Goal: Task Accomplishment & Management: Use online tool/utility

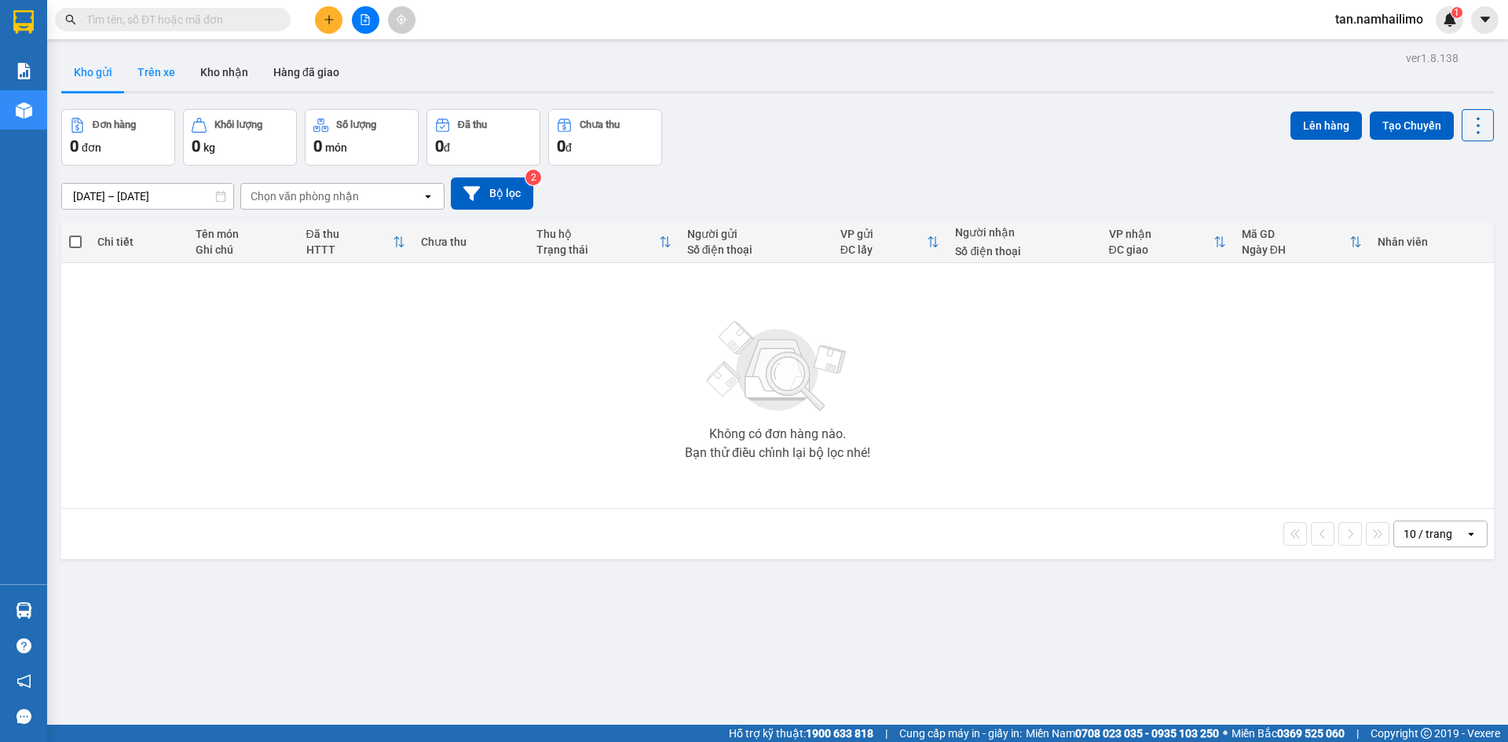
click at [163, 77] on button "Trên xe" at bounding box center [156, 72] width 63 height 38
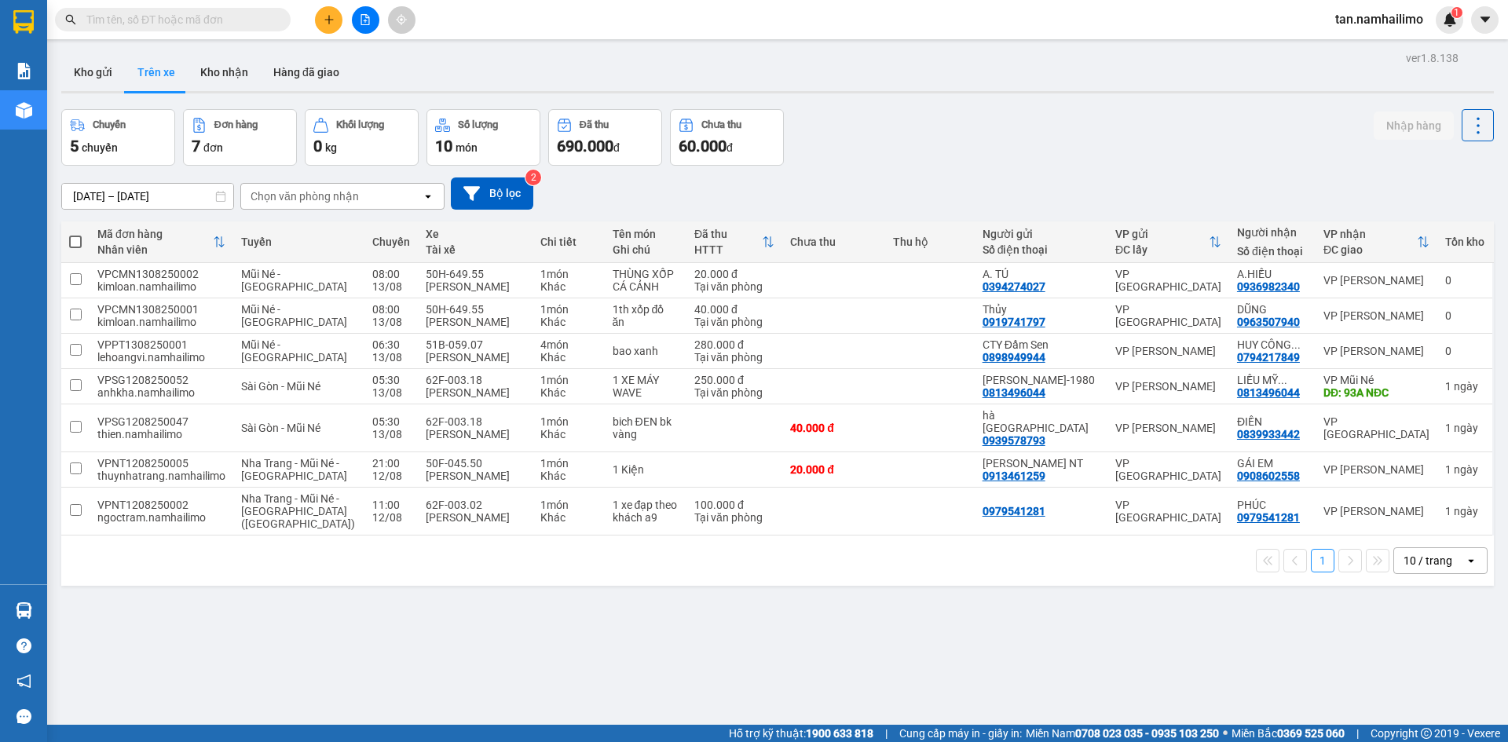
click at [293, 198] on div "Chọn văn phòng nhận" at bounding box center [304, 196] width 108 height 16
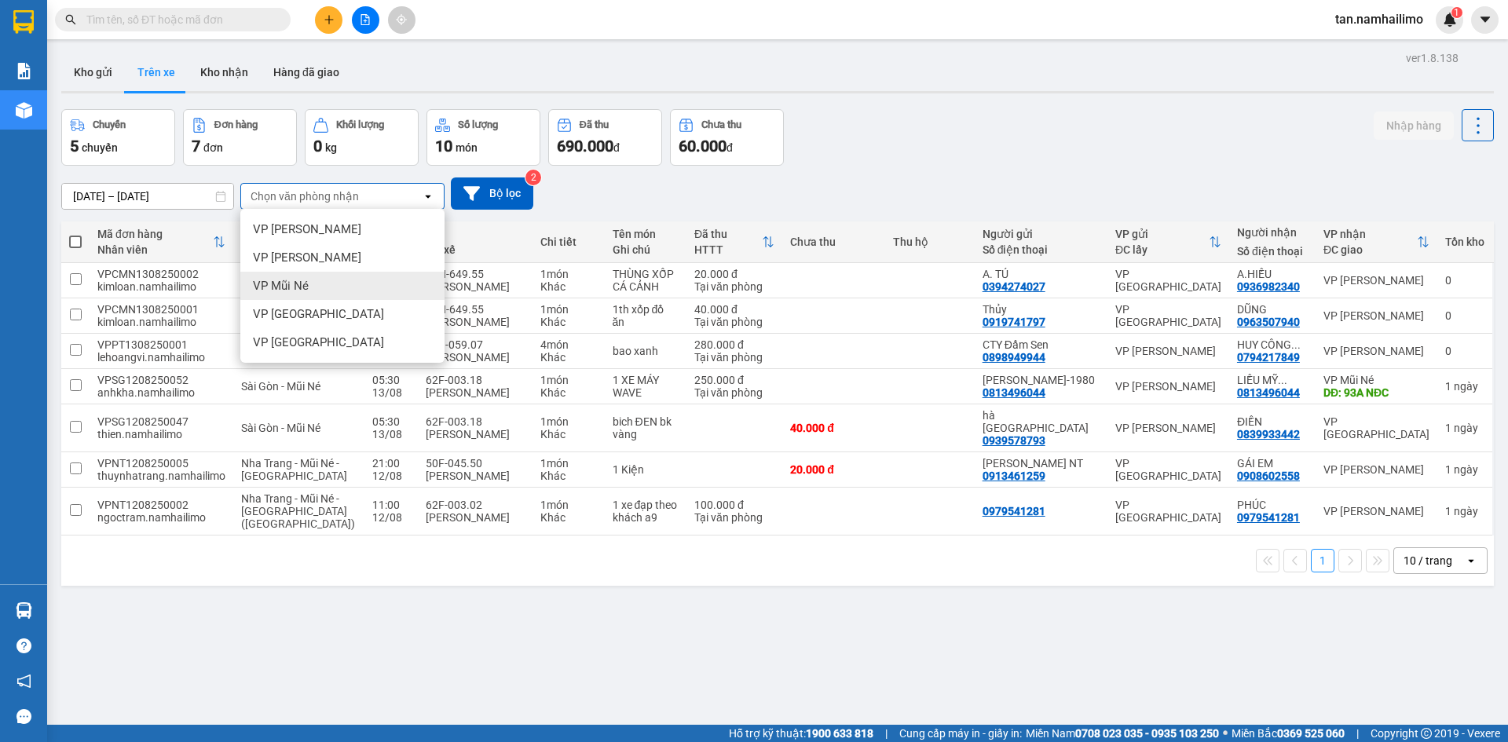
click at [308, 283] on span "VP Mũi Né" at bounding box center [281, 286] width 56 height 16
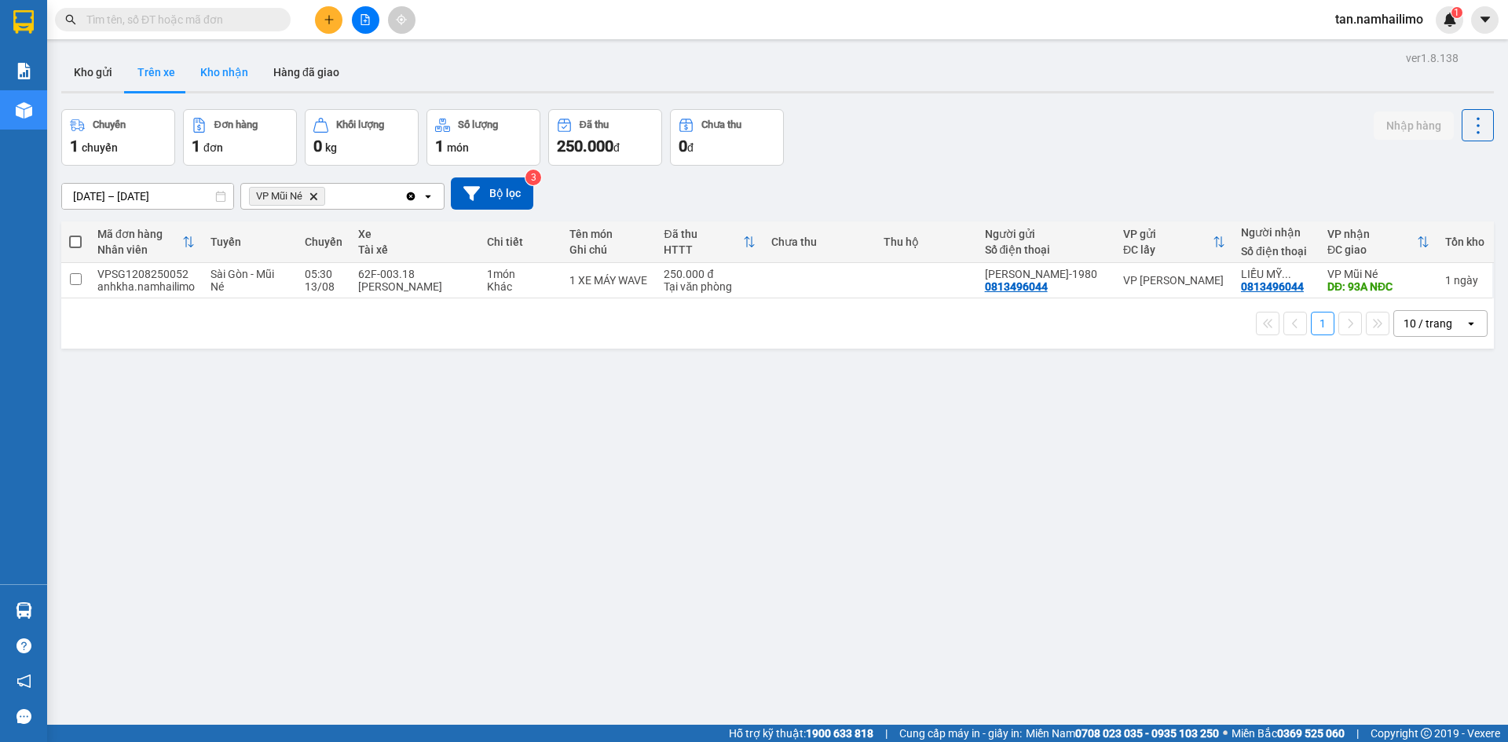
click at [218, 90] on button "Kho nhận" at bounding box center [224, 72] width 73 height 38
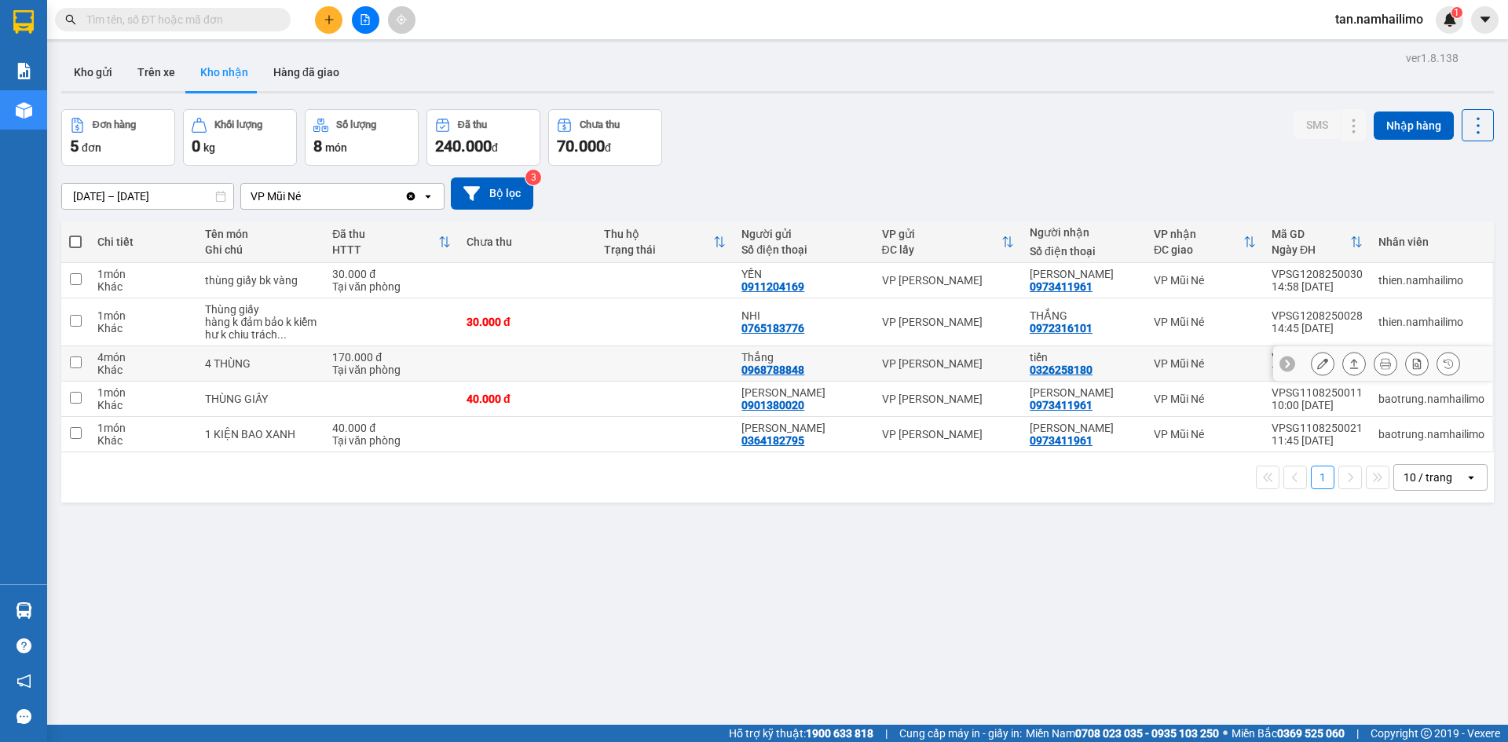
click at [1442, 360] on icon at bounding box center [1447, 363] width 11 height 11
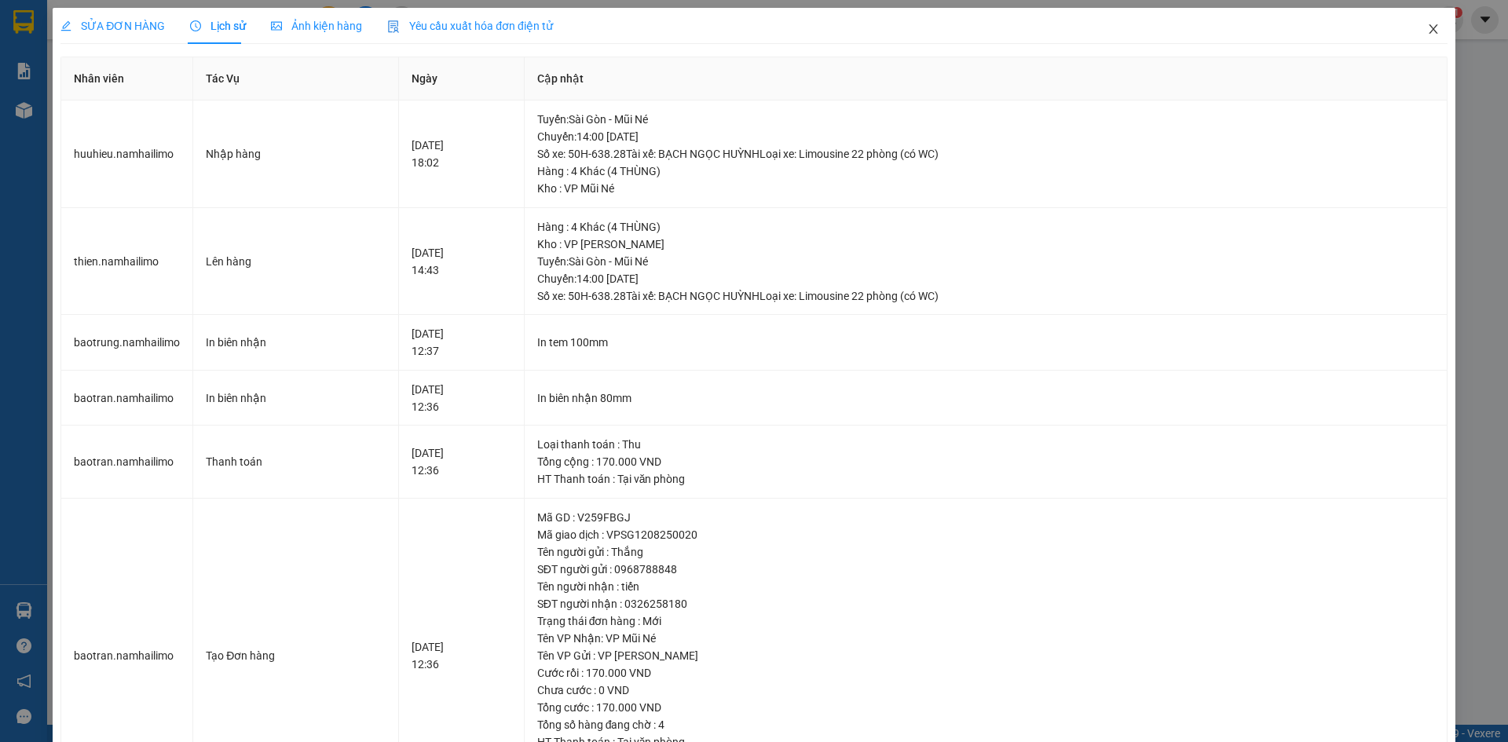
click at [1413, 22] on span "Close" at bounding box center [1433, 30] width 44 height 44
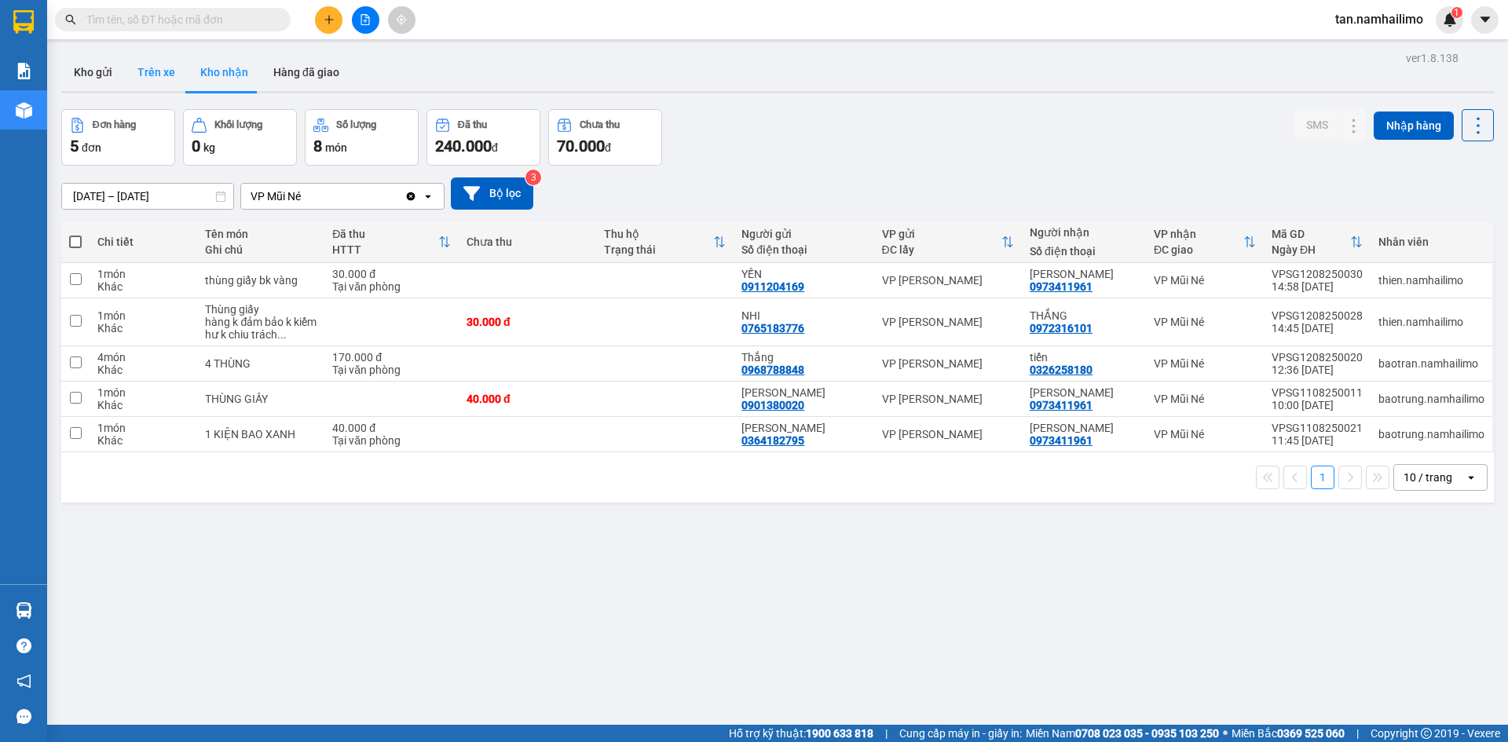
click at [152, 72] on button "Trên xe" at bounding box center [156, 72] width 63 height 38
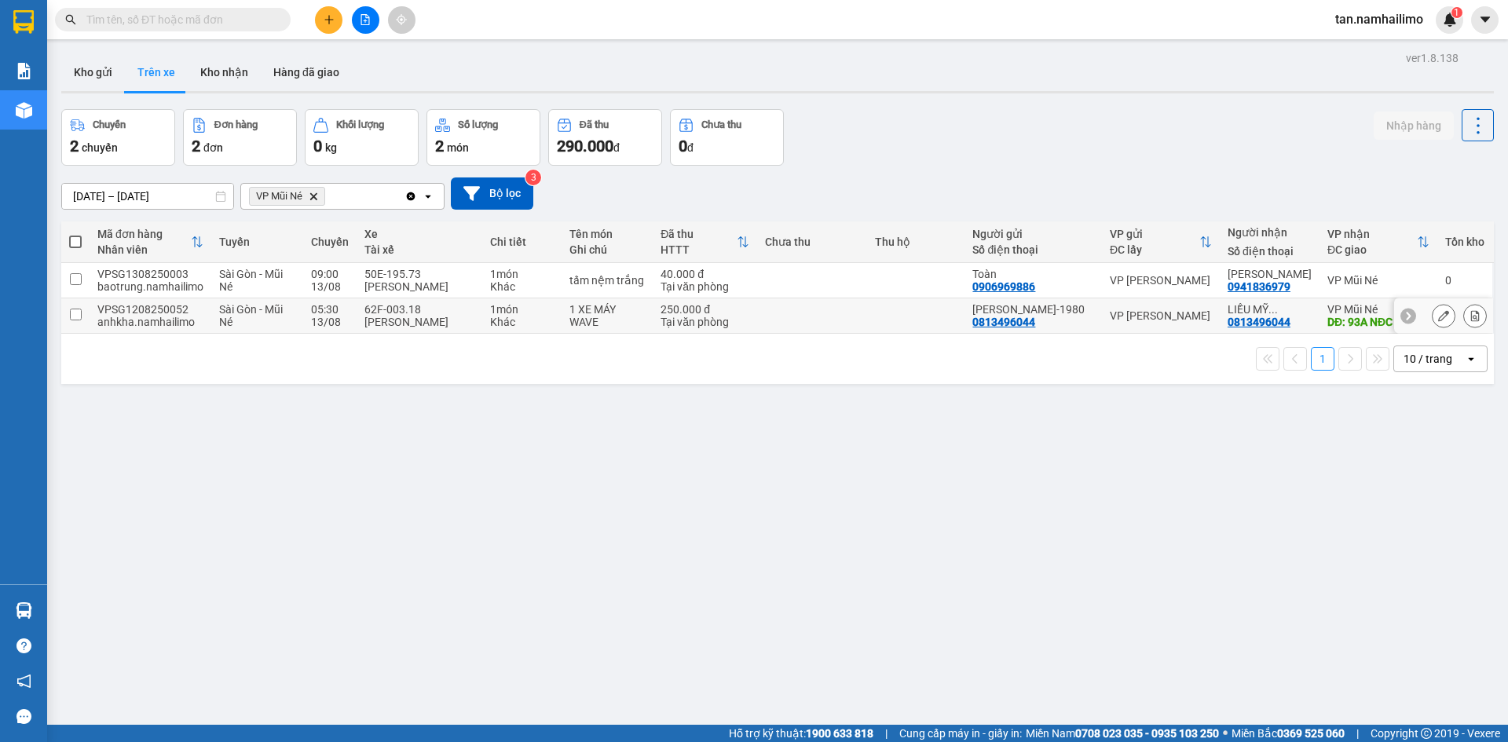
click at [74, 317] on input "checkbox" at bounding box center [76, 315] width 12 height 12
checkbox input "true"
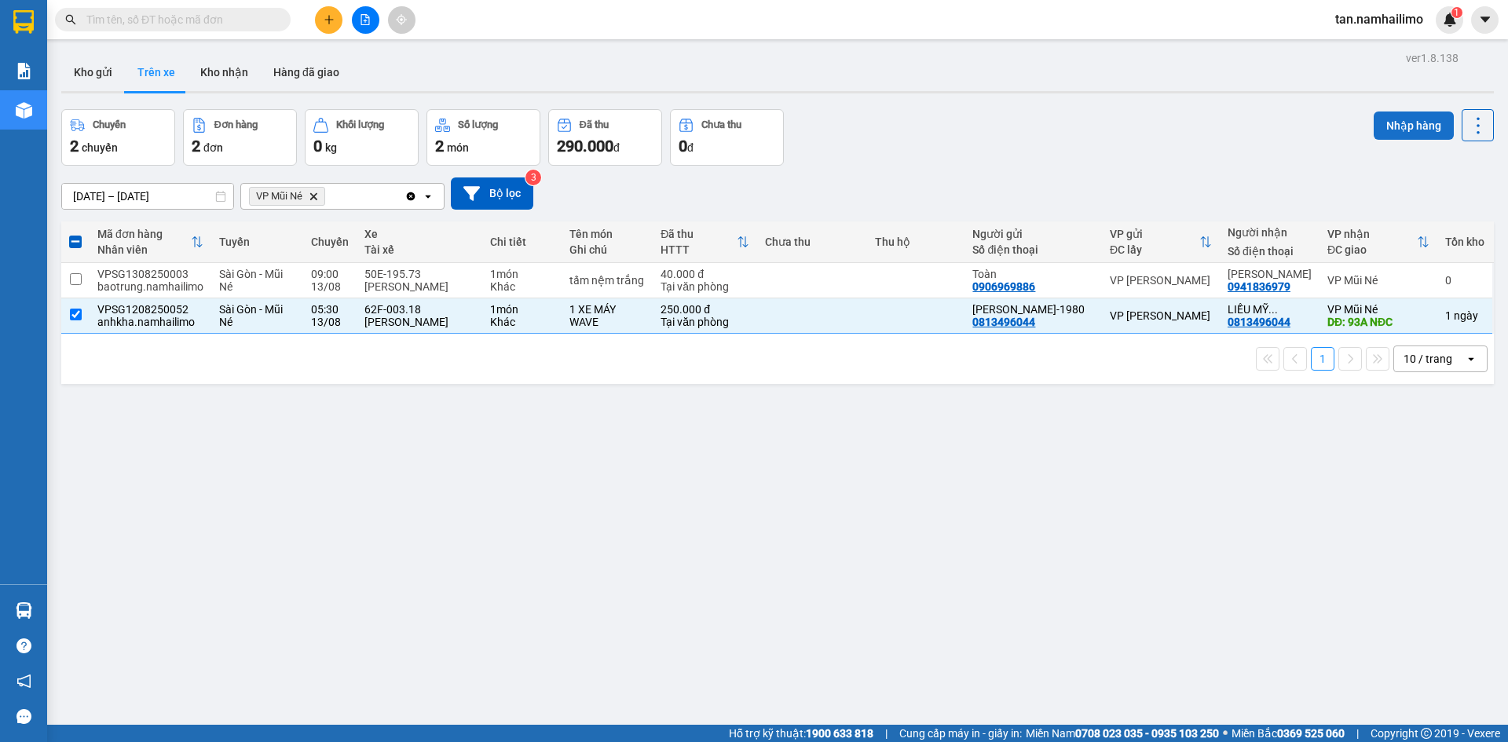
click at [1387, 119] on button "Nhập hàng" at bounding box center [1413, 126] width 80 height 28
click at [203, 73] on button "Kho nhận" at bounding box center [224, 72] width 73 height 38
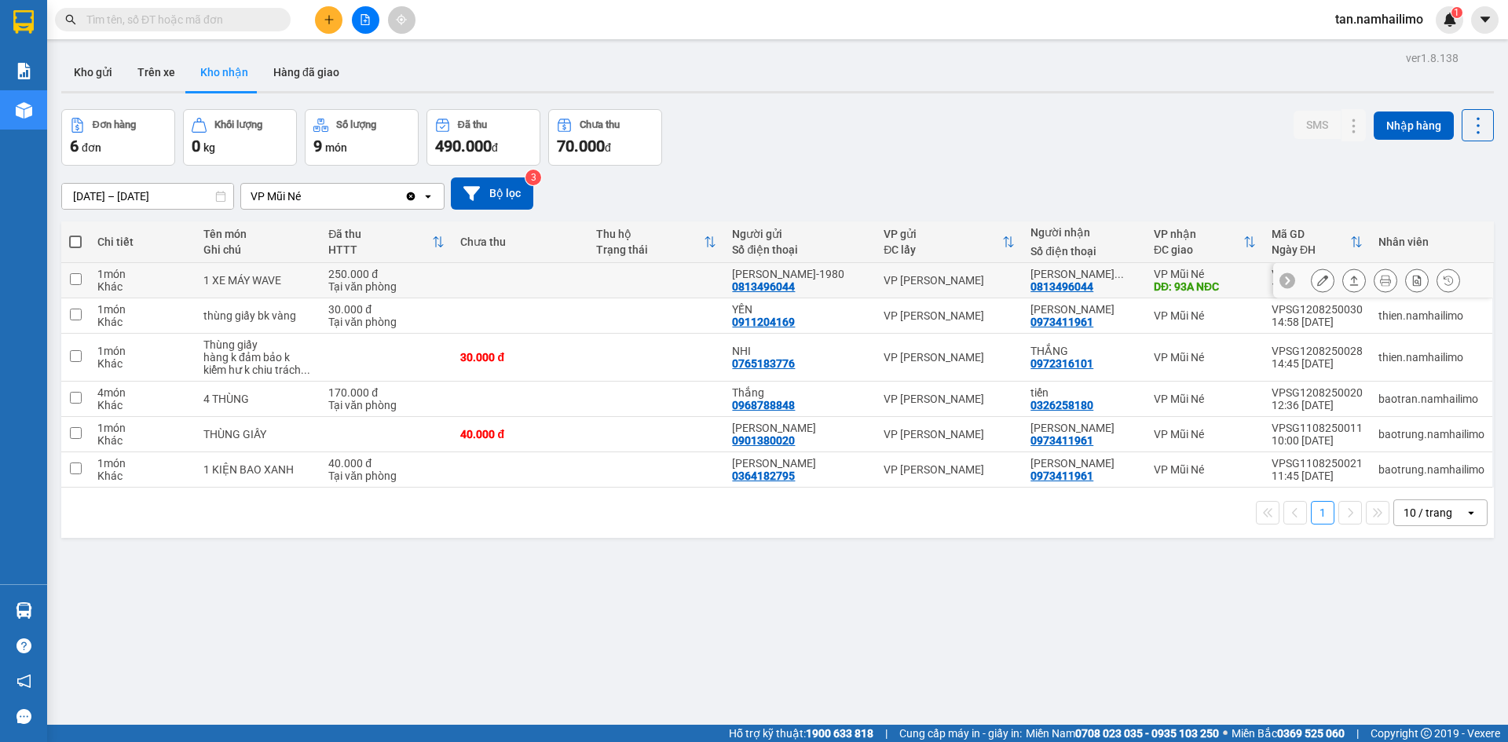
click at [1317, 280] on icon at bounding box center [1322, 280] width 11 height 11
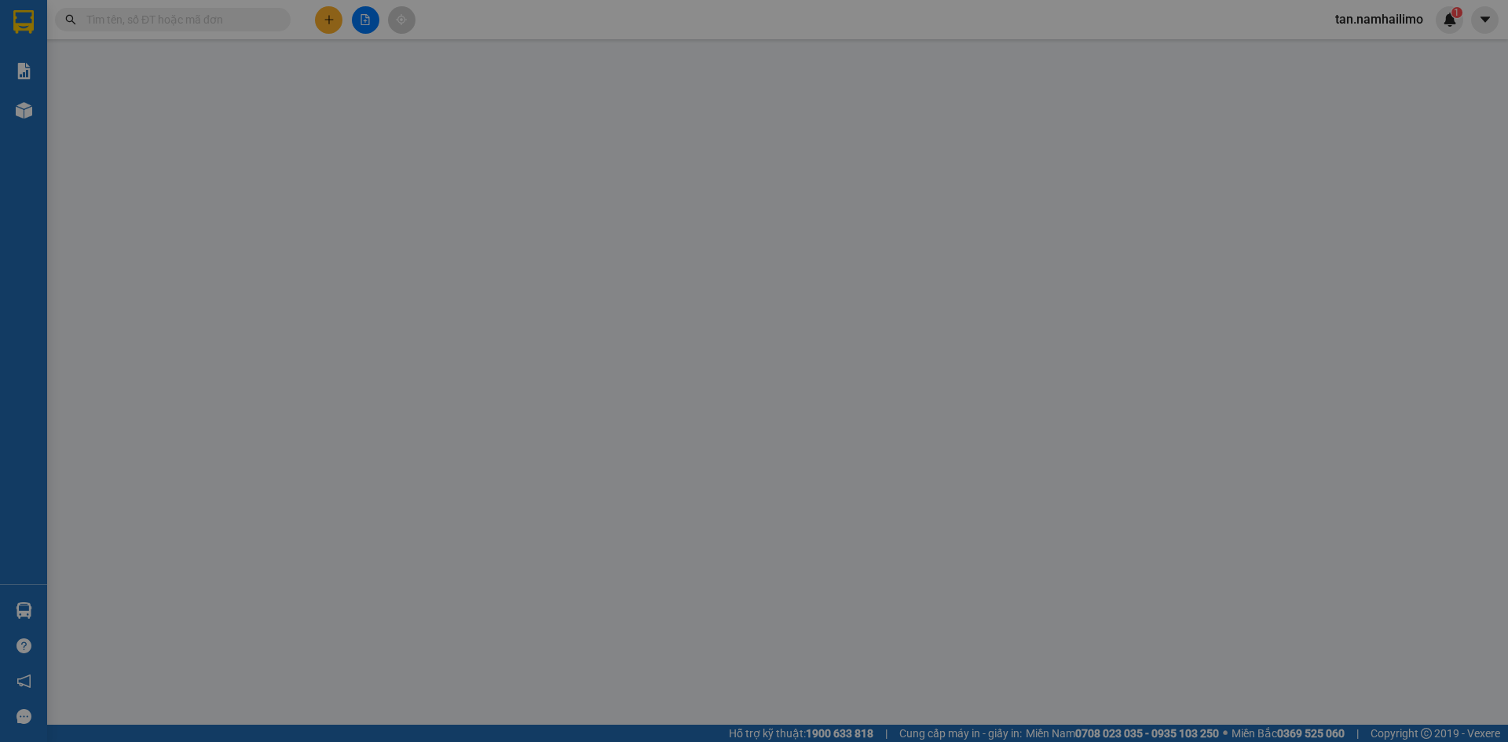
type input "0813496044"
type input "[PERSON_NAME]-1980"
type input "0813496044"
type input "[PERSON_NAME]-1980"
type input "93A NĐC"
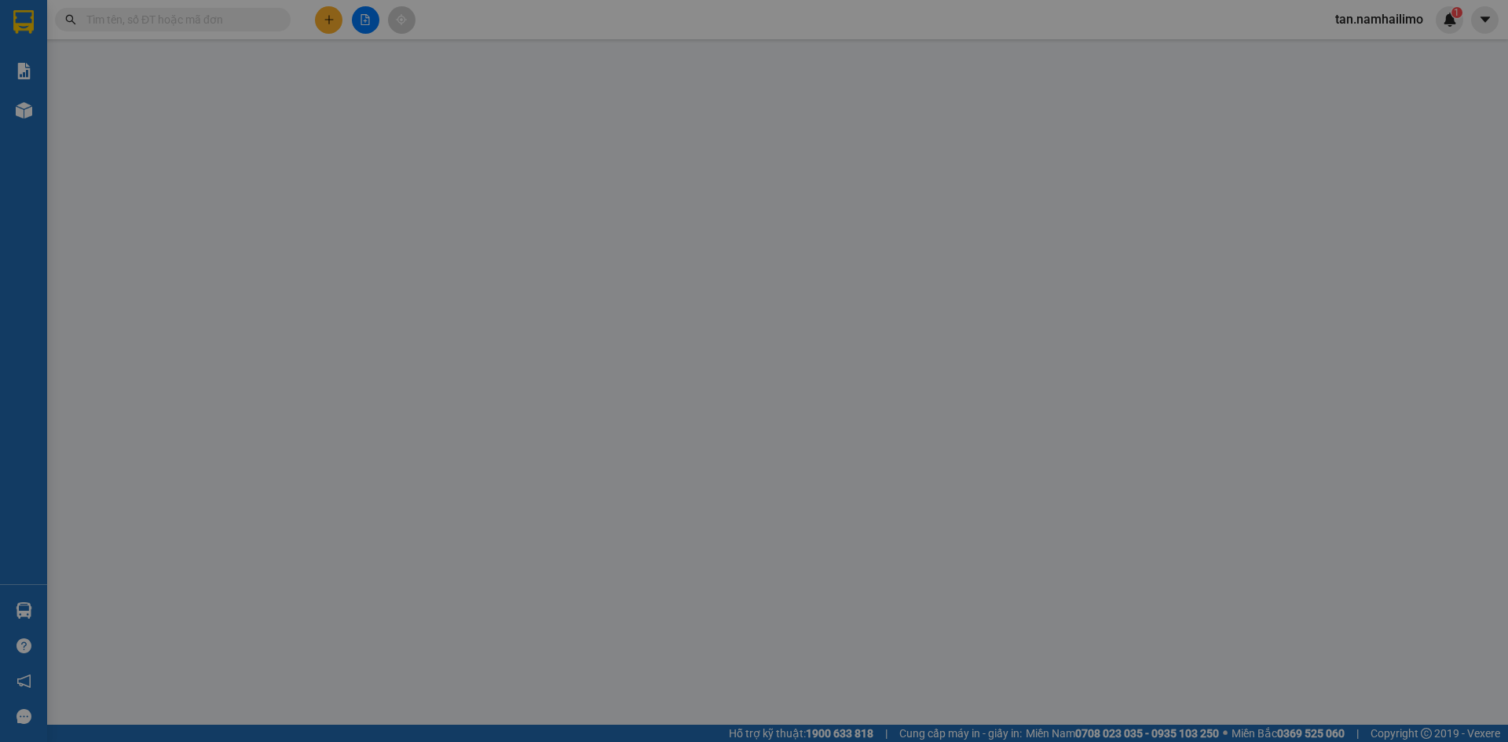
type input "250.000"
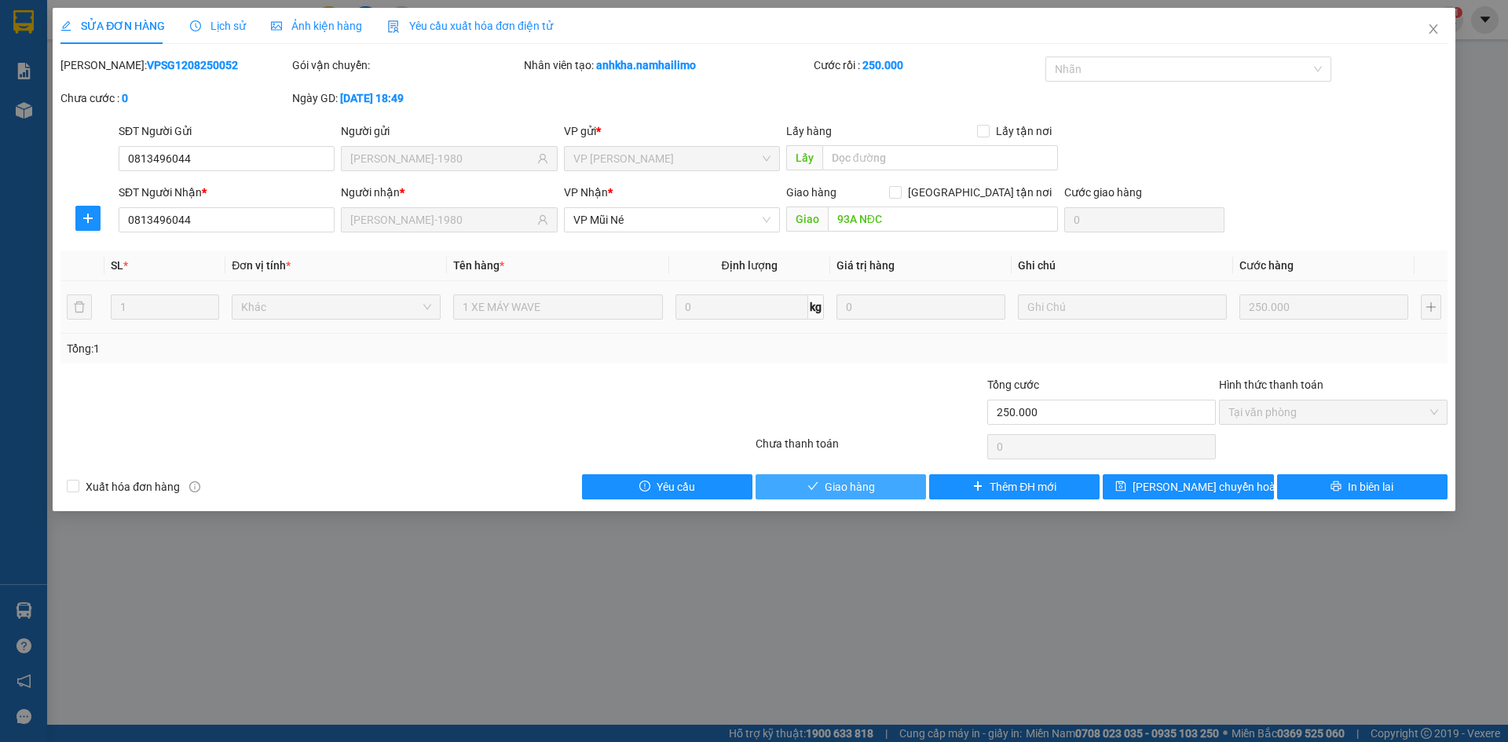
click at [871, 482] on span "Giao hàng" at bounding box center [849, 486] width 50 height 17
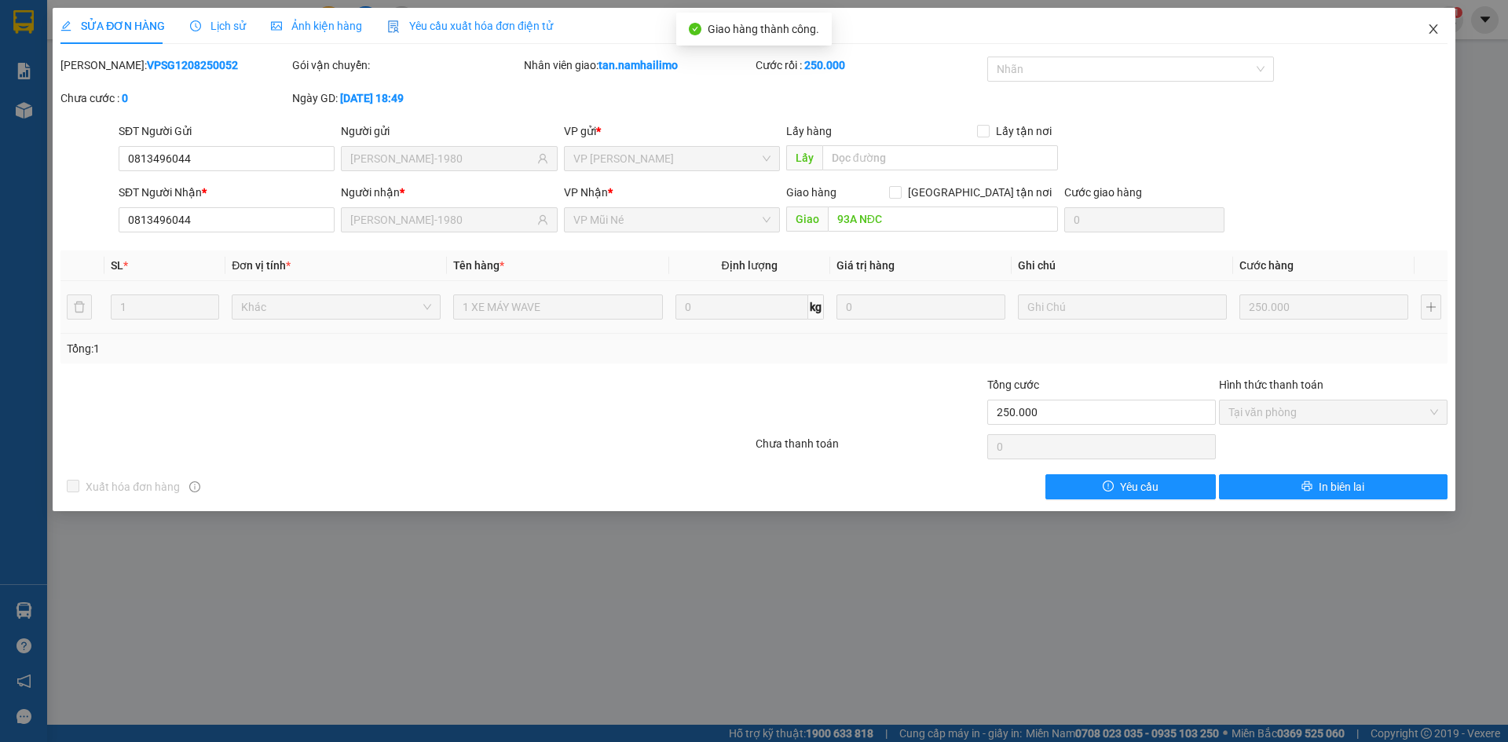
click at [1431, 33] on icon "close" at bounding box center [1433, 29] width 13 height 13
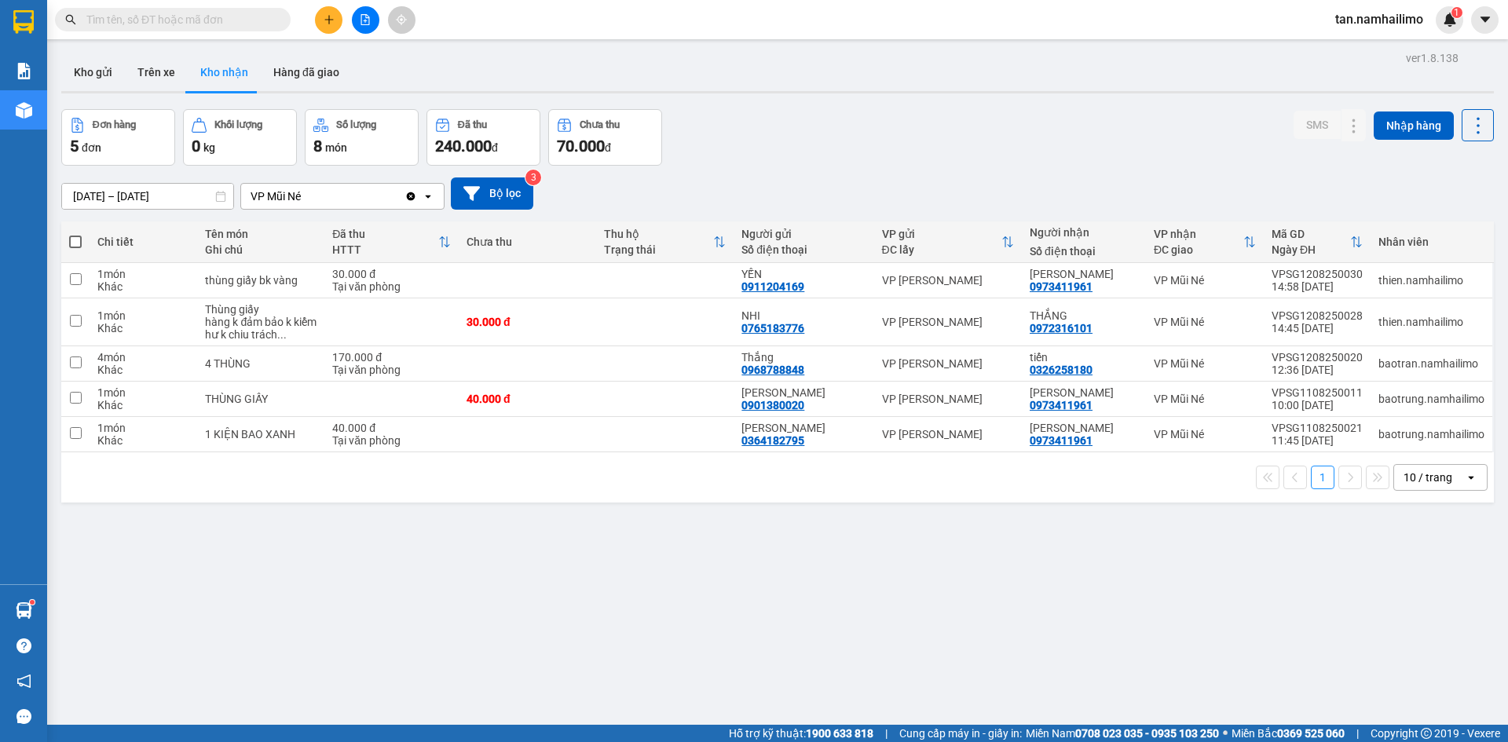
click at [1398, 13] on span "tan.namhailimo" at bounding box center [1378, 19] width 113 height 20
click at [1350, 46] on span "Đăng xuất" at bounding box center [1386, 48] width 79 height 17
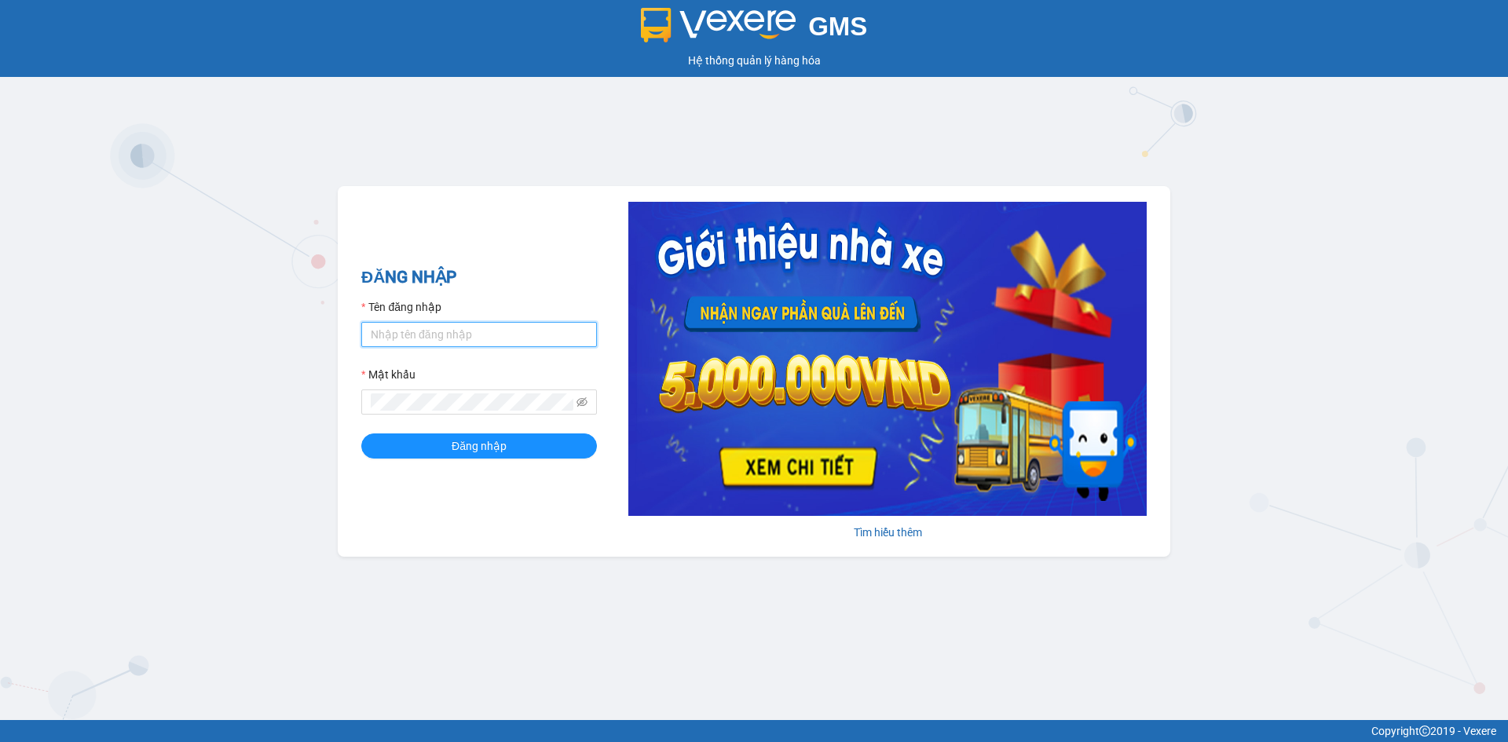
click at [402, 325] on input "Tên đăng nhập" at bounding box center [479, 334] width 236 height 25
type input "kimngan.namhailimo"
click at [580, 402] on icon "eye-invisible" at bounding box center [581, 401] width 11 height 9
click at [539, 454] on button "Đăng nhập" at bounding box center [479, 445] width 236 height 25
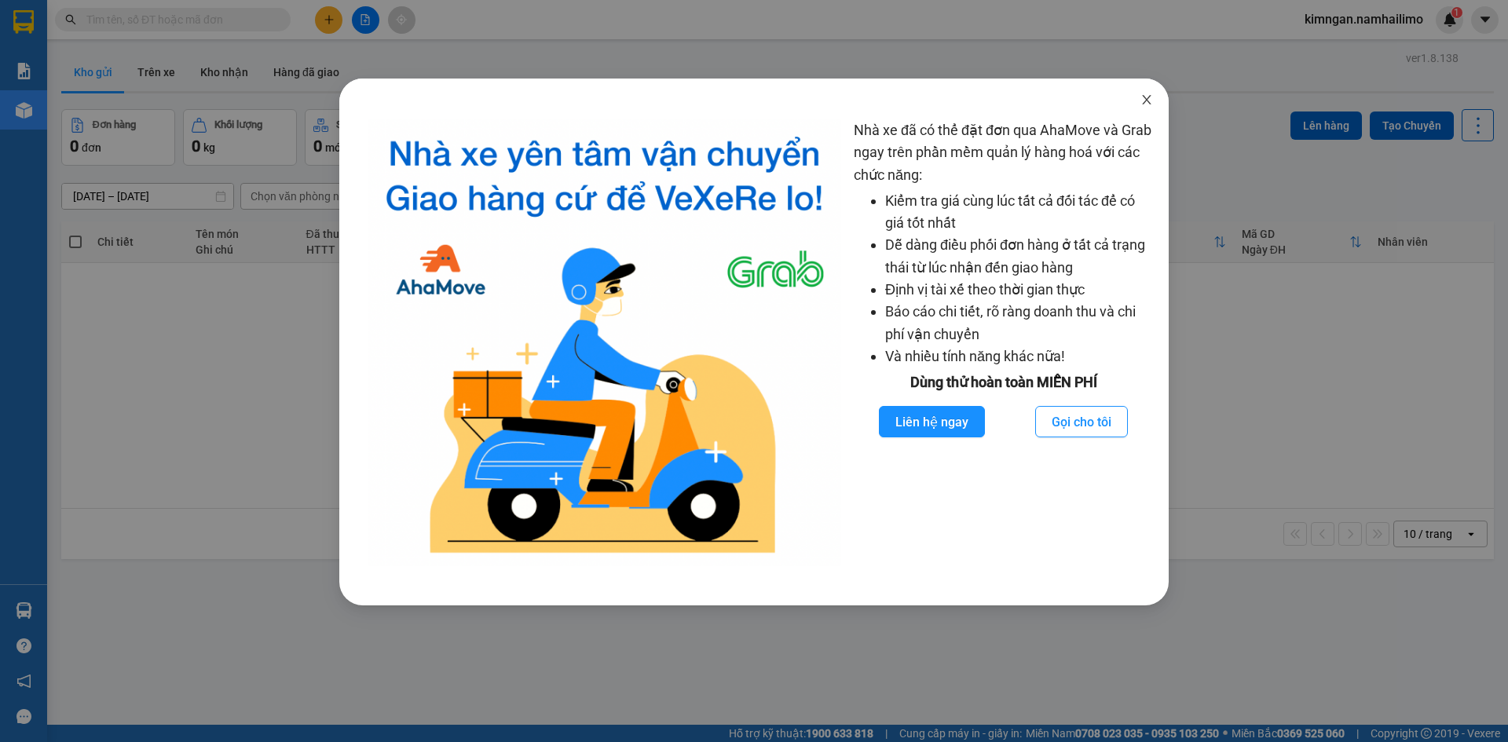
click at [1144, 98] on icon "close" at bounding box center [1146, 99] width 9 height 9
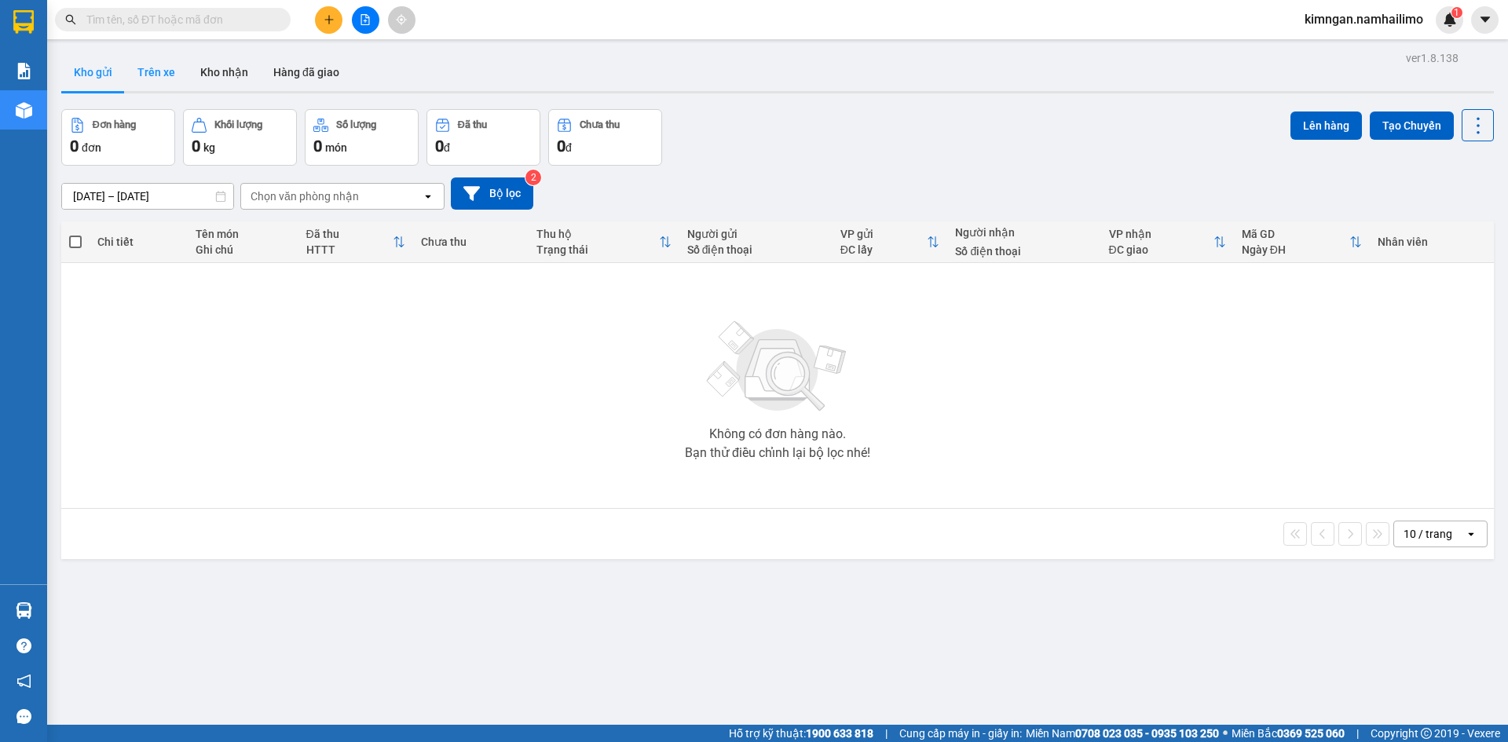
click at [166, 65] on button "Trên xe" at bounding box center [156, 72] width 63 height 38
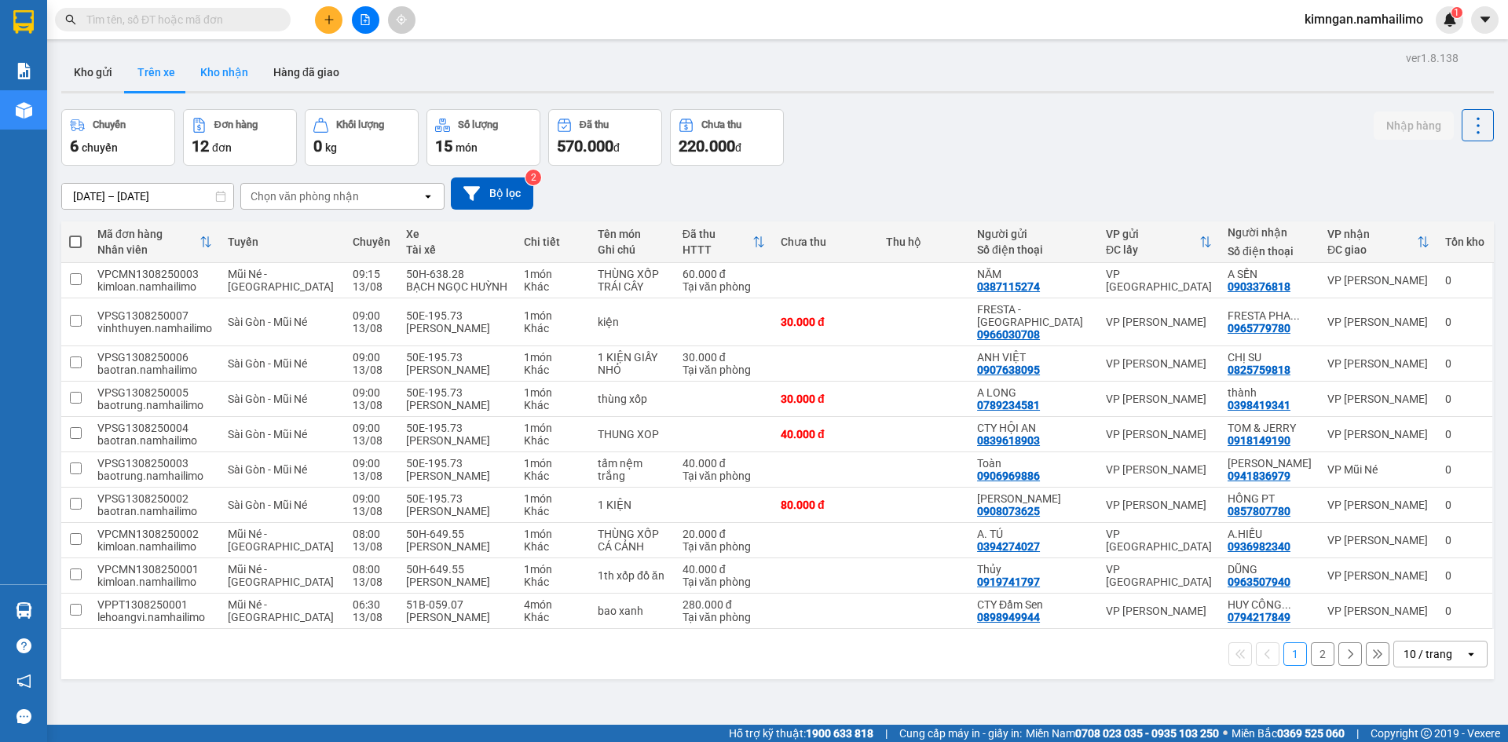
click at [225, 86] on button "Kho nhận" at bounding box center [224, 72] width 73 height 38
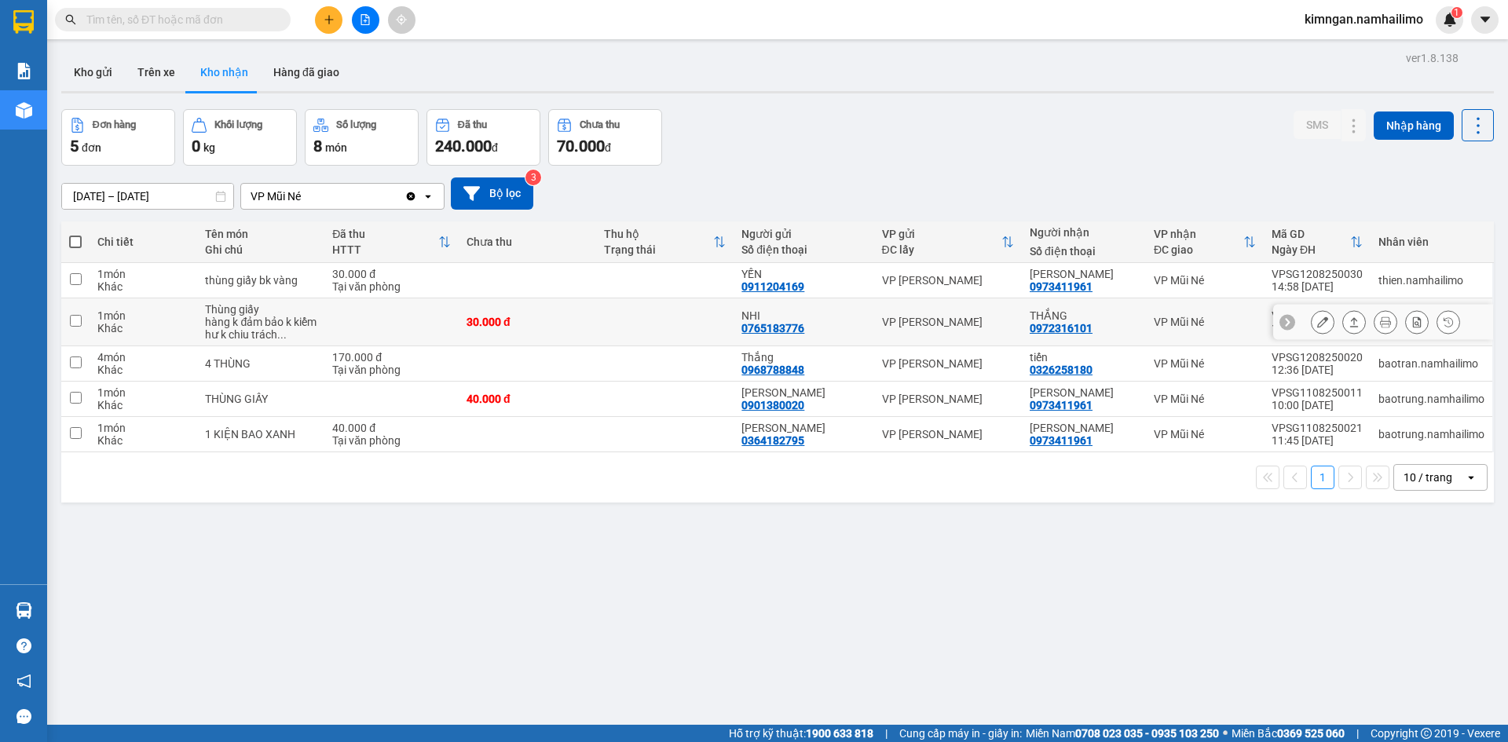
click at [1317, 325] on icon at bounding box center [1322, 321] width 11 height 11
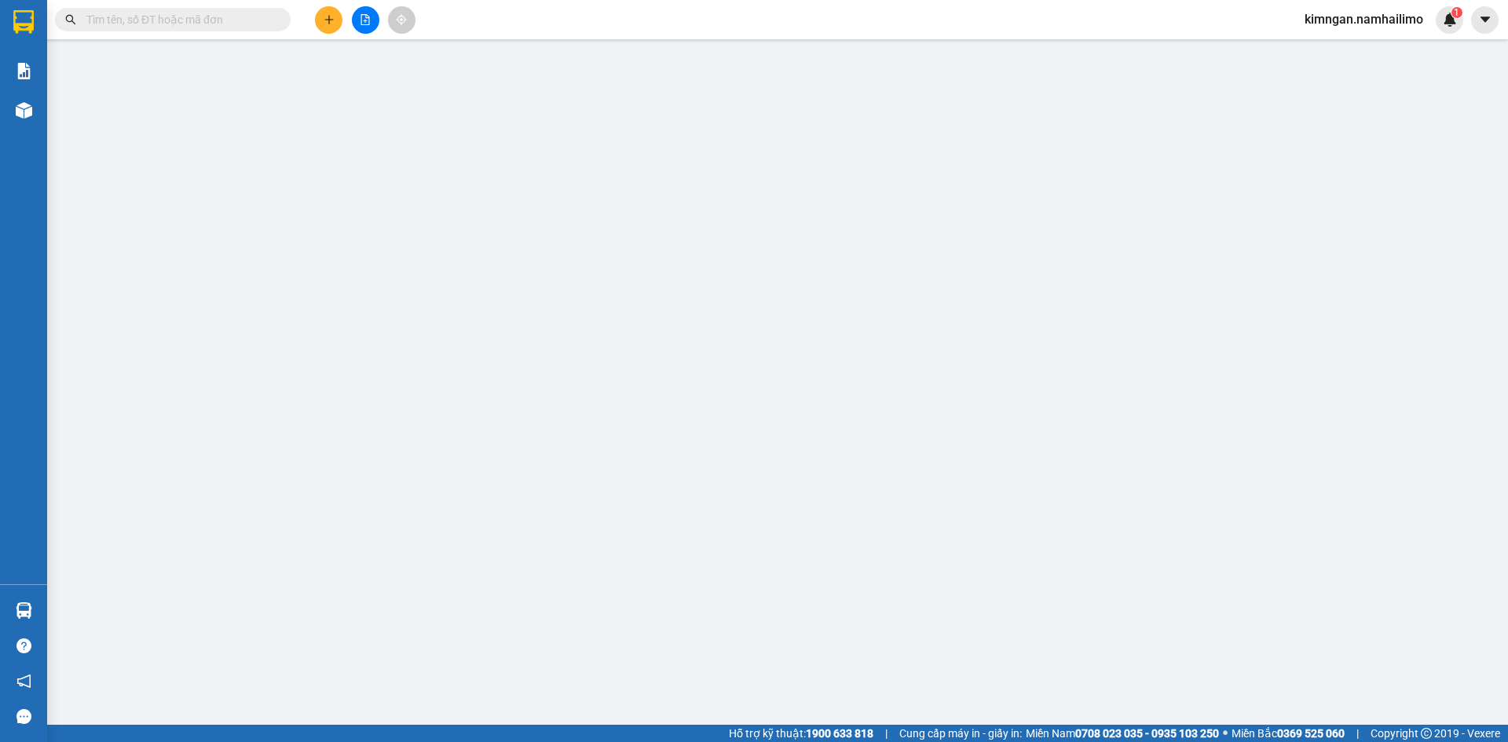
type input "0765183776"
type input "NHI"
type input "0972316101"
type input "THẮNG"
type input "30.000"
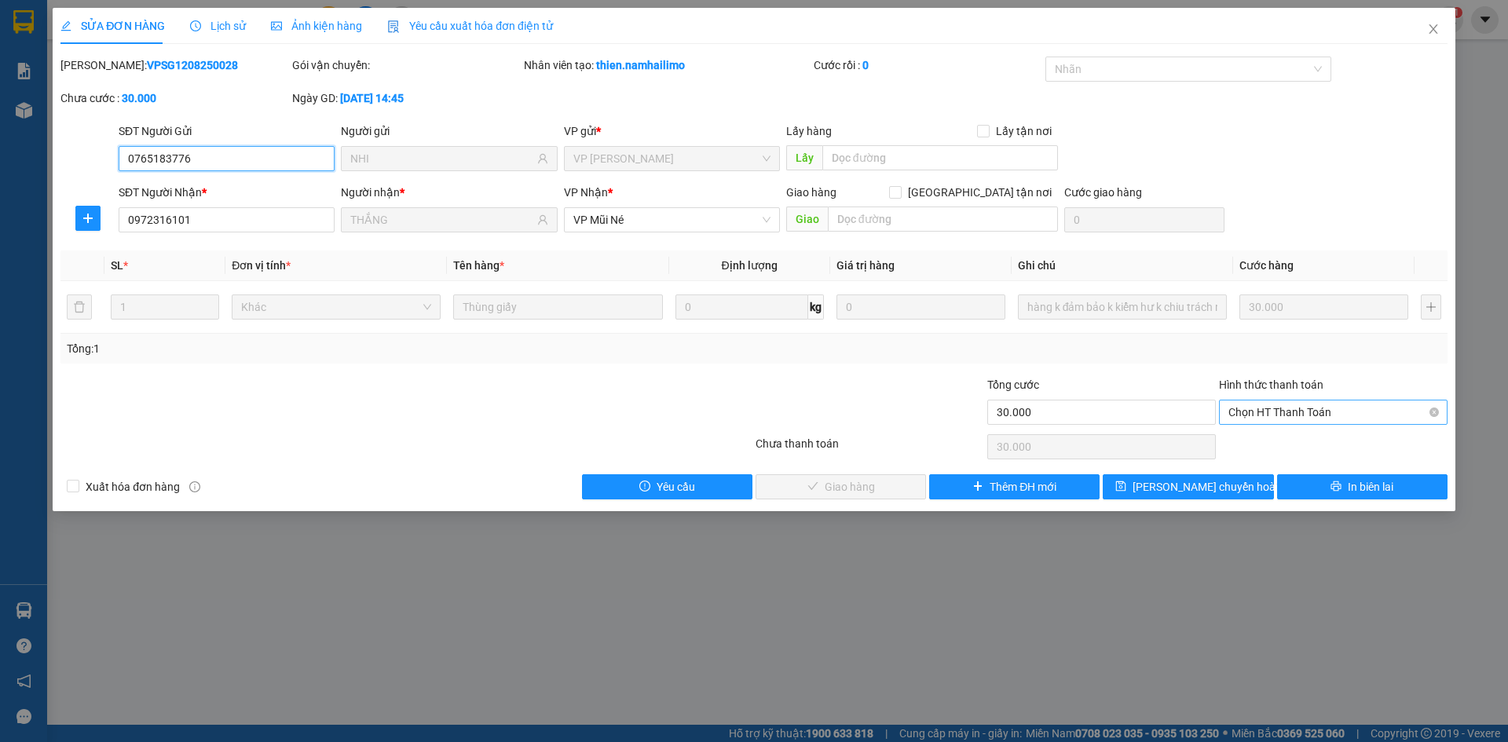
click at [1377, 417] on span "Chọn HT Thanh Toán" at bounding box center [1333, 412] width 210 height 24
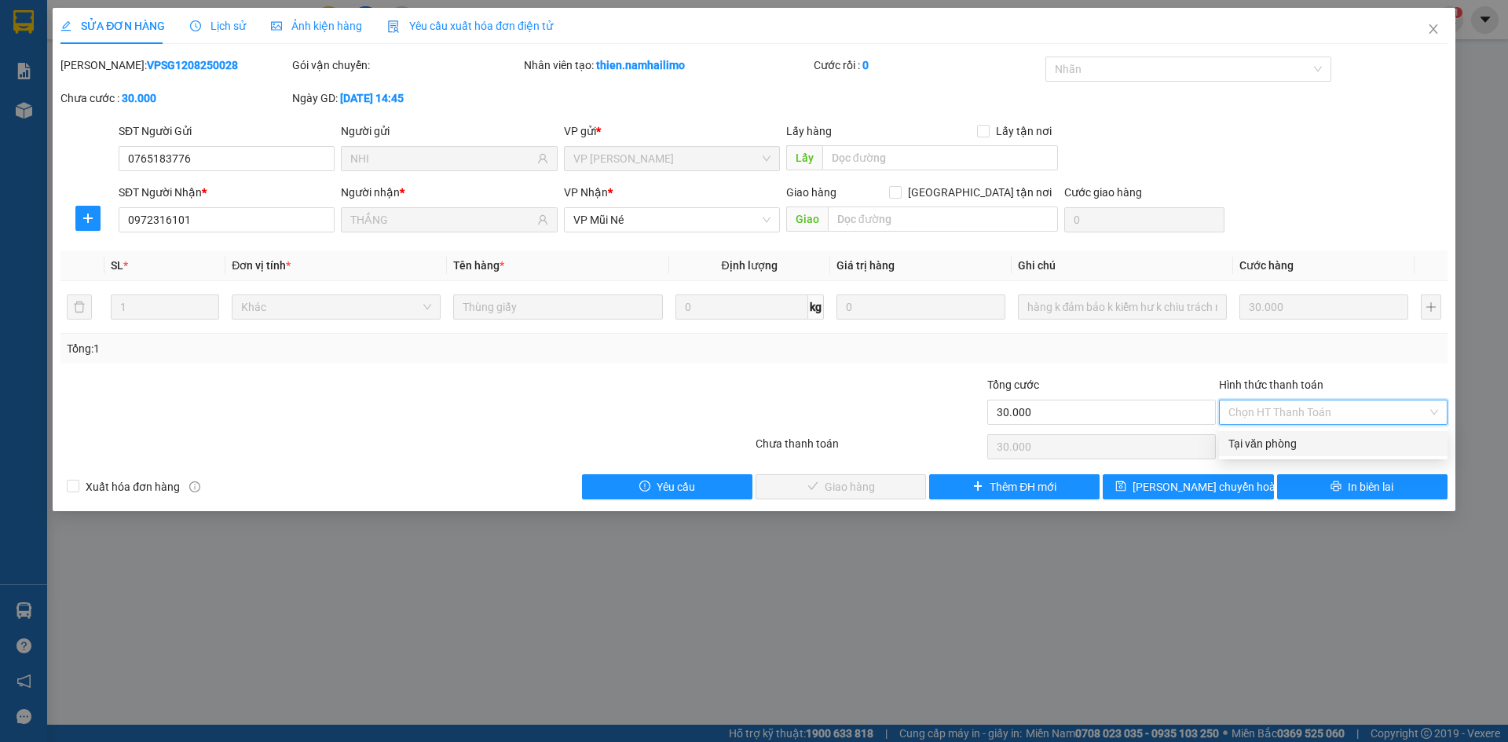
click at [1368, 441] on div "Tại văn phòng" at bounding box center [1333, 443] width 210 height 17
type input "0"
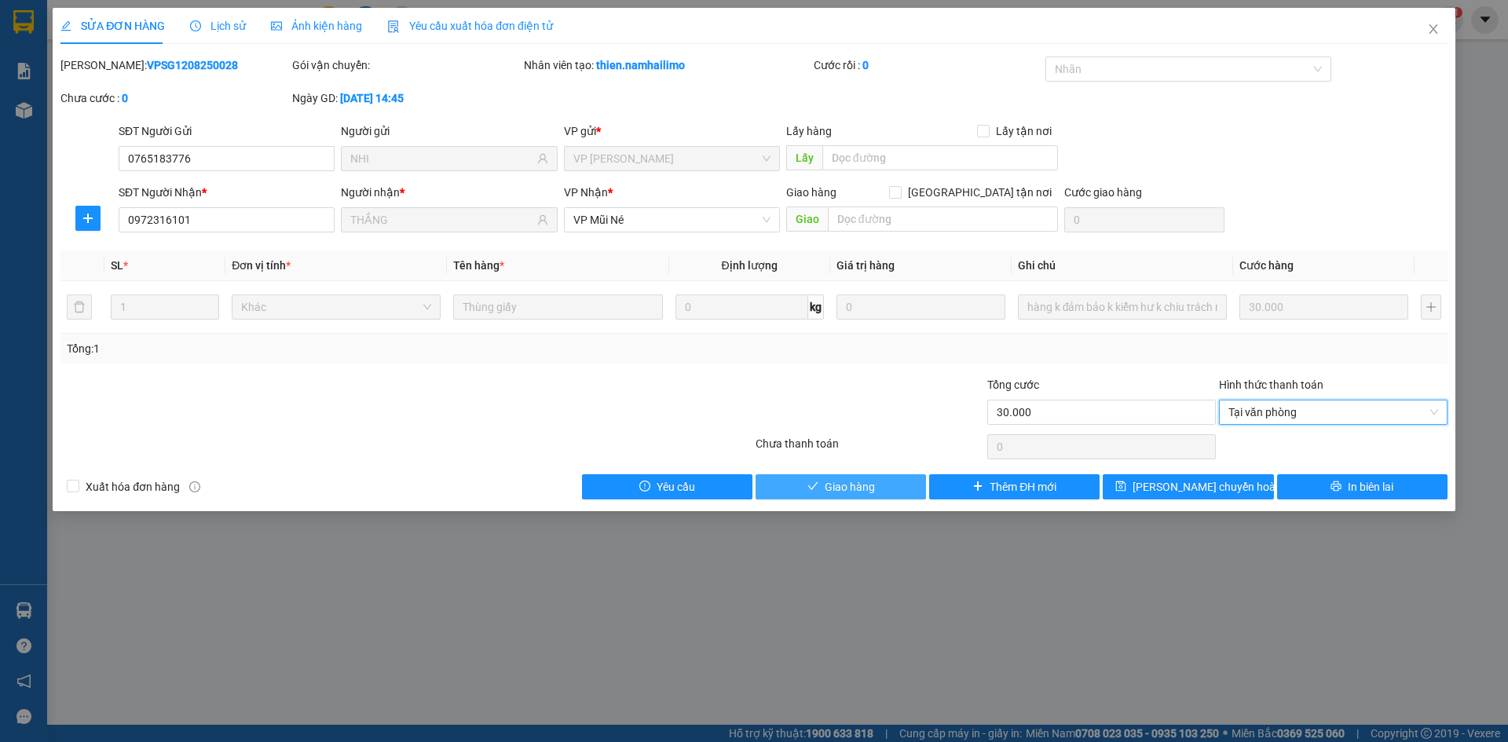
click at [845, 486] on span "Giao hàng" at bounding box center [849, 486] width 50 height 17
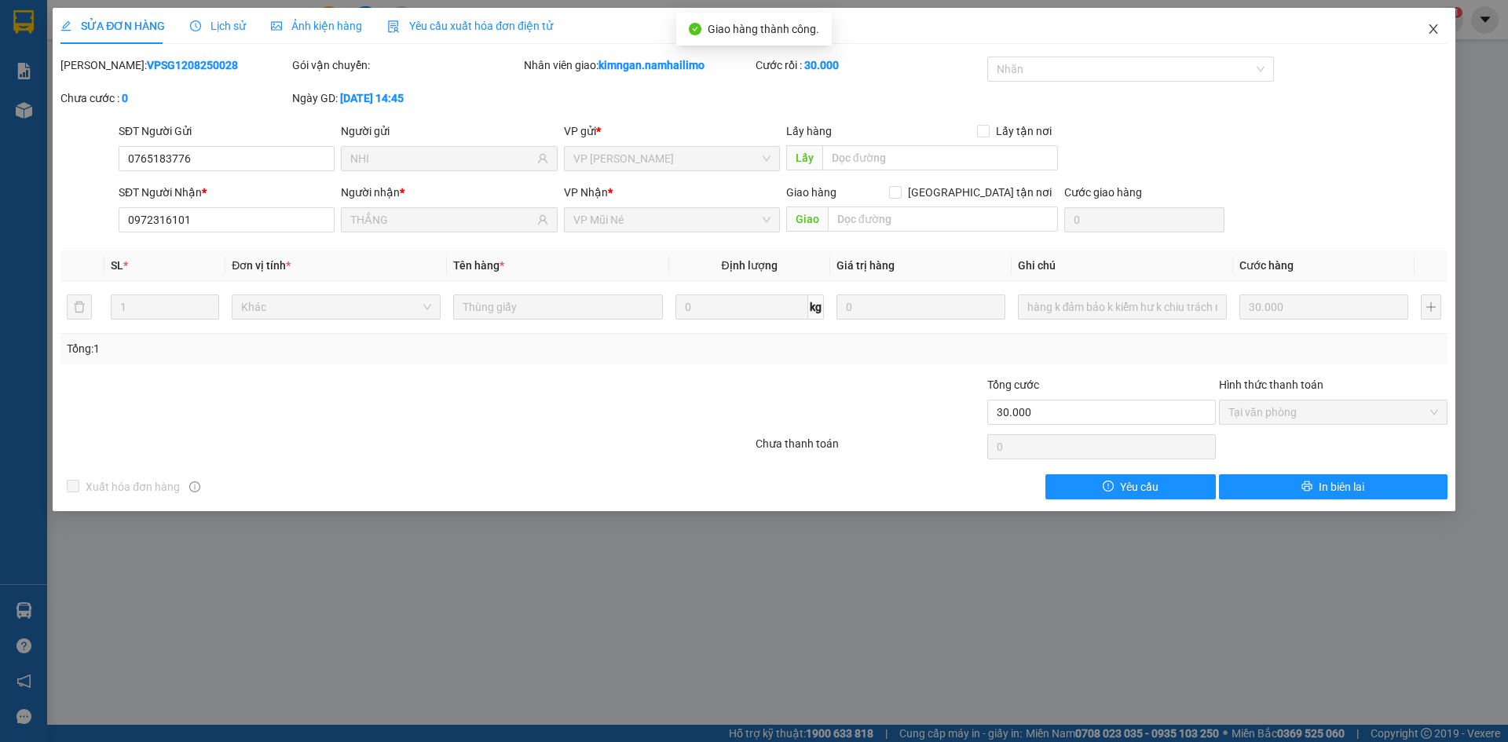
click at [1440, 31] on span "Close" at bounding box center [1433, 30] width 44 height 44
